Goal: Information Seeking & Learning: Learn about a topic

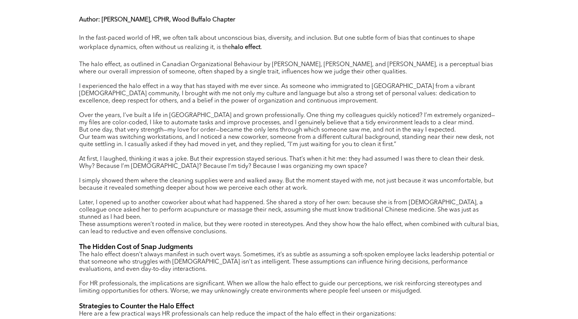
scroll to position [332, 0]
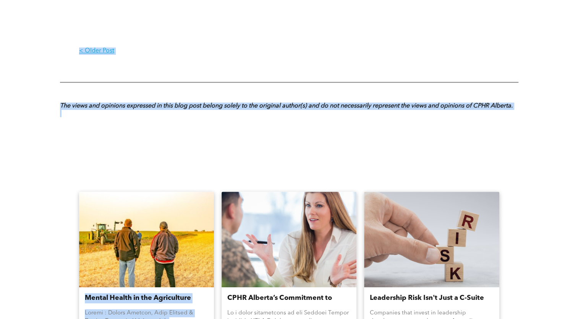
drag, startPoint x: 79, startPoint y: 36, endPoint x: 152, endPoint y: 338, distance: 310.4
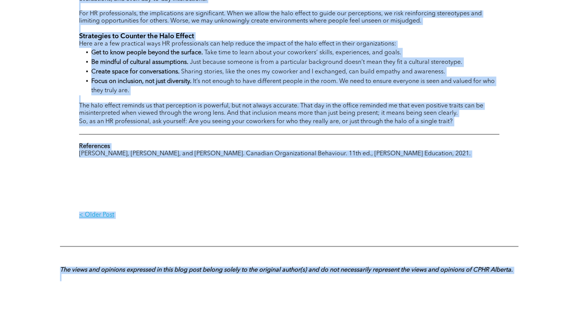
scroll to position [600, 0]
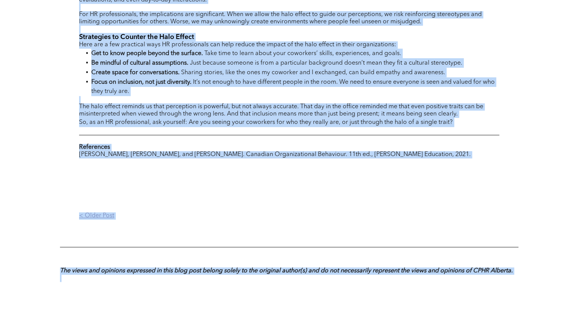
click at [193, 212] on p "< Older Post" at bounding box center [184, 215] width 210 height 7
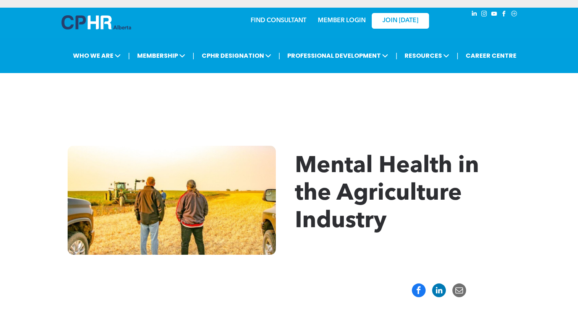
click at [43, 151] on div "Mental Health in the Agriculture Industry" at bounding box center [289, 200] width 578 height 155
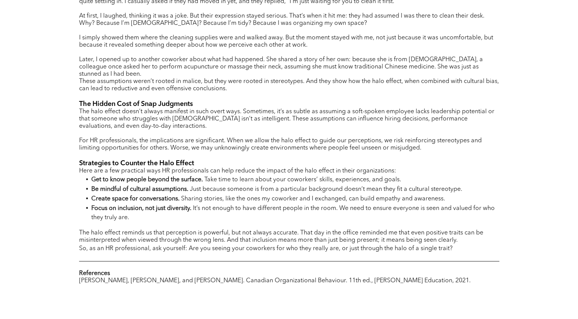
scroll to position [479, 0]
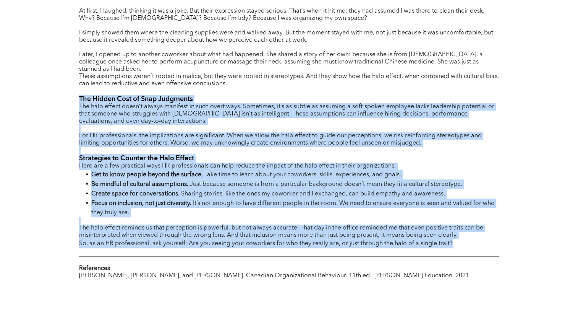
drag, startPoint x: 78, startPoint y: 89, endPoint x: 157, endPoint y: 243, distance: 172.7
click at [157, 243] on div "Author : [PERSON_NAME], CPHR, Wood Buffalo Chapter In the fast-paced world of H…" at bounding box center [289, 96] width 458 height 512
copy div "Lor Ipsumd Sita co Adip Elitseddo Eiu temp incidi utlab’e dolore magnaali en ad…"
